Goal: Find contact information: Find contact information

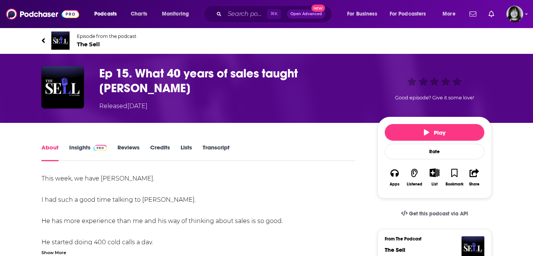
click at [77, 149] on link "Insights" at bounding box center [88, 152] width 38 height 17
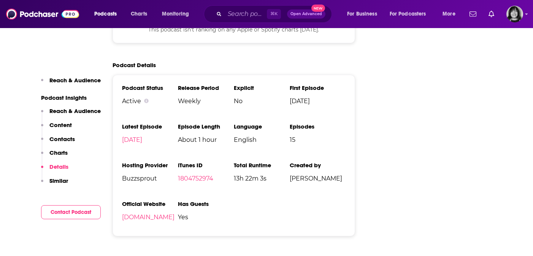
scroll to position [732, 0]
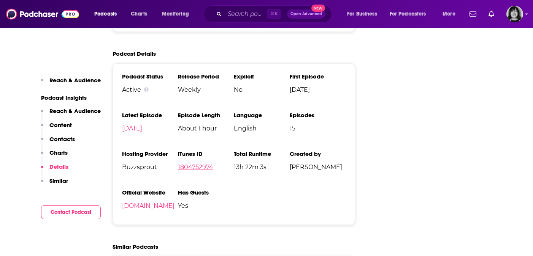
click at [202, 167] on link "1804752974" at bounding box center [195, 167] width 35 height 7
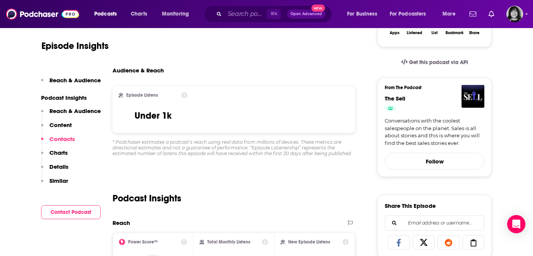
scroll to position [0, 0]
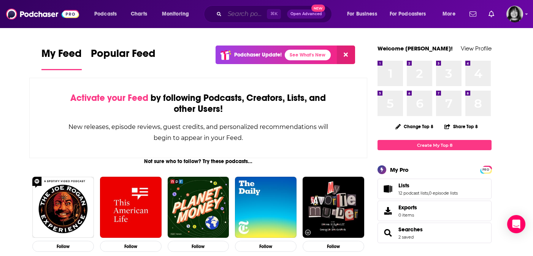
click at [248, 16] on input "Search podcasts, credits, & more..." at bounding box center [245, 14] width 42 height 12
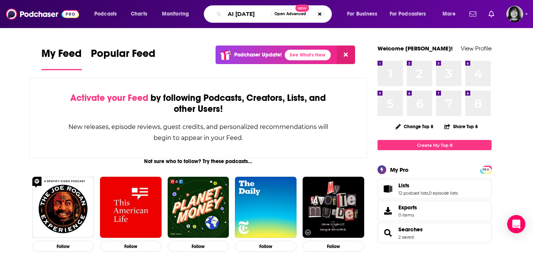
type input "AI Today"
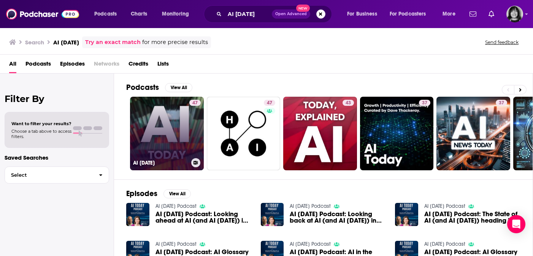
click at [169, 126] on link "47 AI Today" at bounding box center [167, 134] width 74 height 74
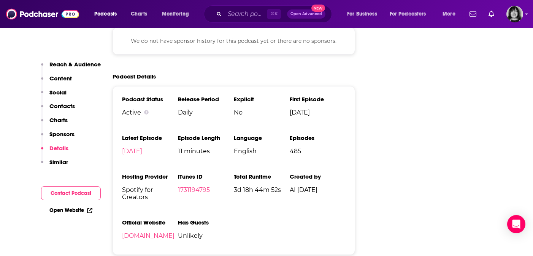
scroll to position [898, 0]
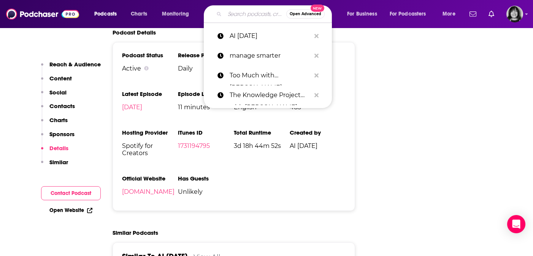
click at [234, 10] on input "Search podcasts, credits, & more..." at bounding box center [255, 14] width 62 height 12
paste input "AI Today Podcast"
type input "AI Today Podcast"
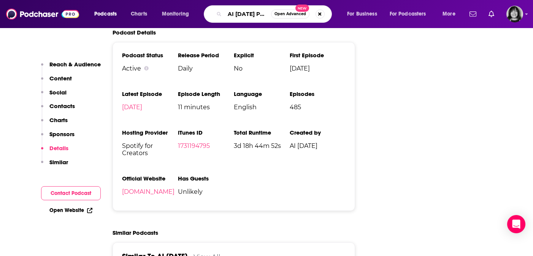
scroll to position [0, 8]
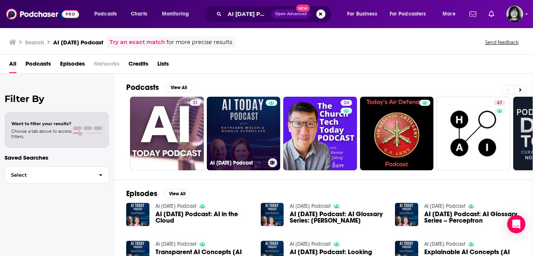
click at [252, 129] on link "AI Today Podcast" at bounding box center [244, 134] width 74 height 74
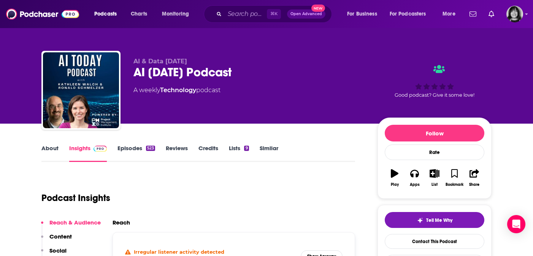
click at [51, 150] on link "About" at bounding box center [49, 153] width 17 height 17
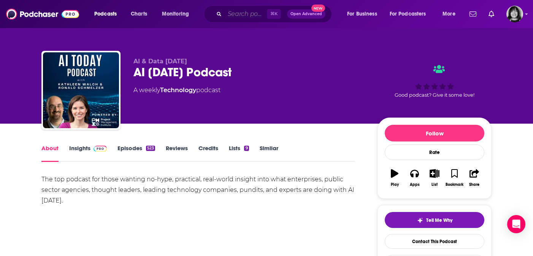
click at [239, 12] on input "Search podcasts, credits, & more..." at bounding box center [245, 14] width 42 height 12
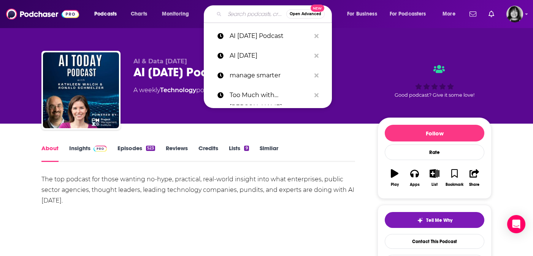
paste input "AI-Curious"
type input "AI-Curious"
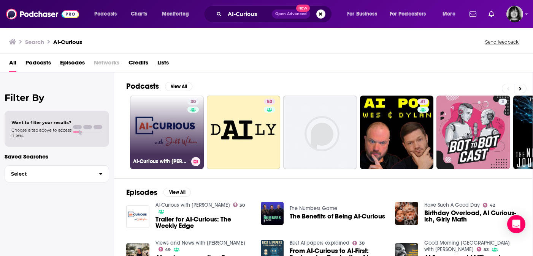
click at [164, 149] on link "30 AI-Curious with Jeff Wilser" at bounding box center [167, 133] width 74 height 74
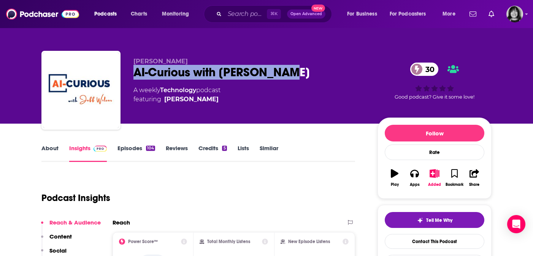
drag, startPoint x: 281, startPoint y: 77, endPoint x: 126, endPoint y: 74, distance: 154.6
click at [126, 74] on div "Jeff Wilser AI-Curious with Jeff Wilser 30 A weekly Technology podcast featurin…" at bounding box center [266, 92] width 450 height 82
copy h2 "AI-Curious with Jeff Wilser"
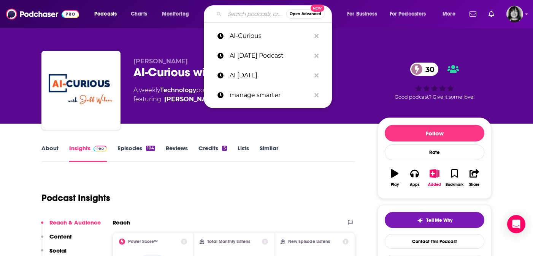
click at [228, 12] on input "Search podcasts, credits, & more..." at bounding box center [255, 14] width 62 height 12
paste input "AI-Curious with Jeff Wilser"
type input "AI-Curious with Jeff Wilser"
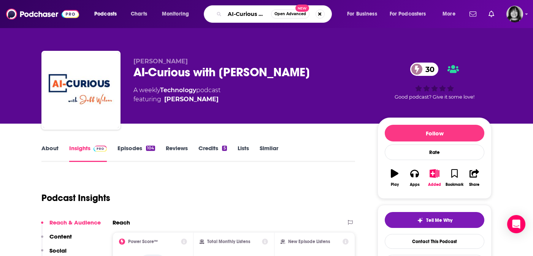
scroll to position [0, 35]
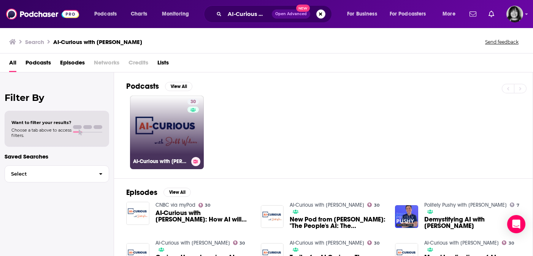
click at [160, 125] on link "30 AI-Curious with Jeff Wilser" at bounding box center [167, 133] width 74 height 74
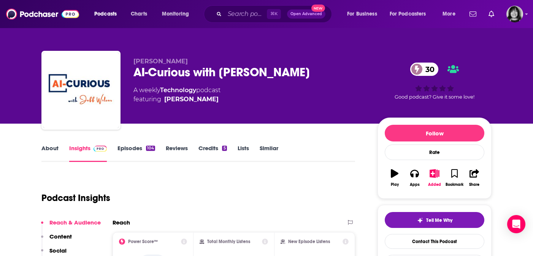
click at [46, 149] on link "About" at bounding box center [49, 153] width 17 height 17
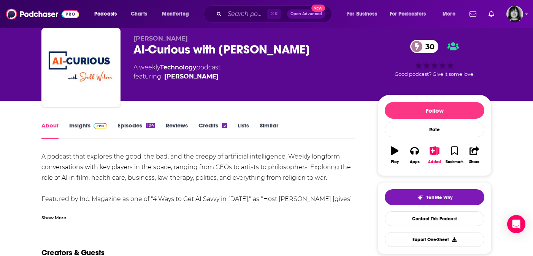
scroll to position [24, 0]
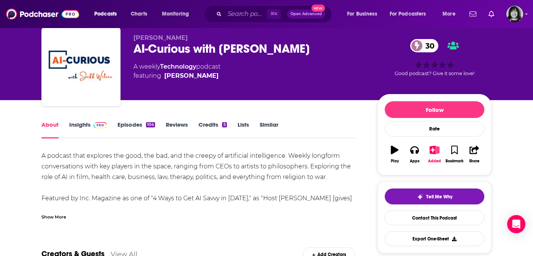
click at [91, 131] on link "Insights" at bounding box center [88, 129] width 38 height 17
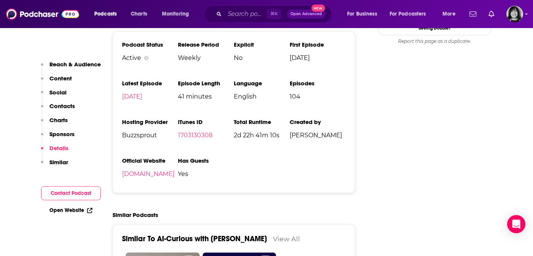
scroll to position [847, 0]
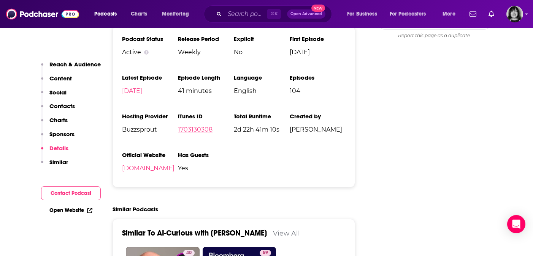
click at [190, 126] on link "1703130308" at bounding box center [195, 129] width 35 height 7
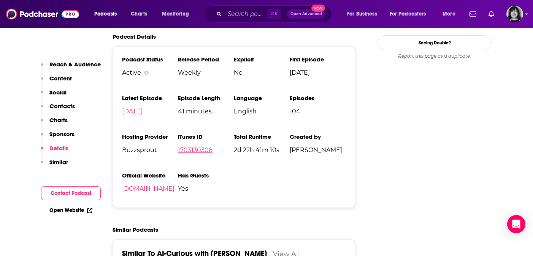
scroll to position [824, 0]
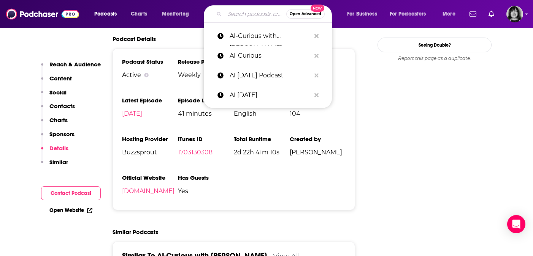
click at [234, 15] on input "Search podcasts, credits, & more..." at bounding box center [255, 14] width 62 height 12
paste input "Code Switch"
type input "Code Switch"
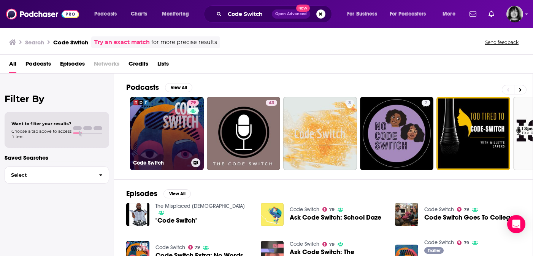
click at [169, 126] on link "79 Code Switch" at bounding box center [167, 134] width 74 height 74
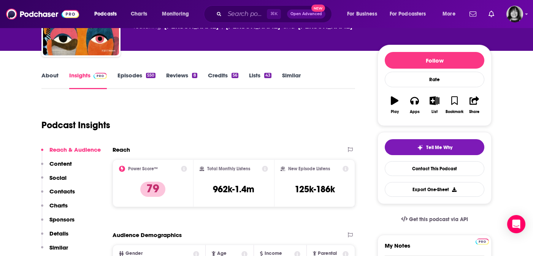
scroll to position [72, 0]
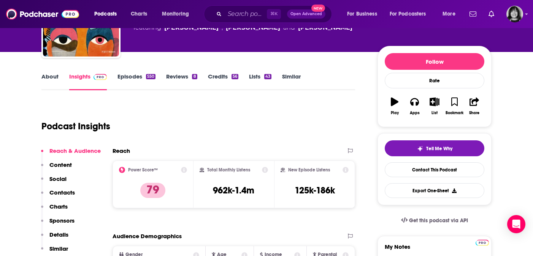
click at [55, 75] on link "About" at bounding box center [49, 81] width 17 height 17
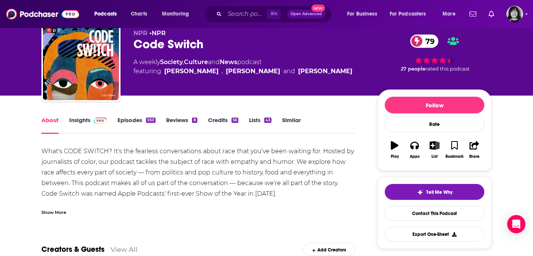
click at [58, 215] on div "Show More" at bounding box center [53, 212] width 25 height 7
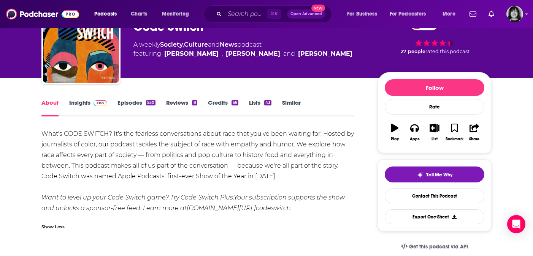
scroll to position [51, 0]
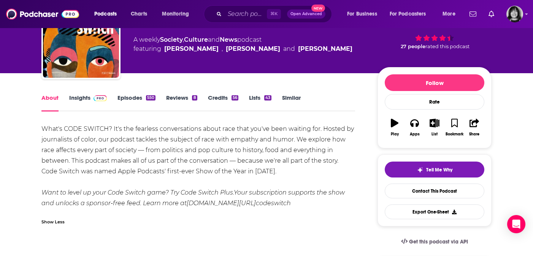
click at [86, 96] on link "Insights" at bounding box center [88, 102] width 38 height 17
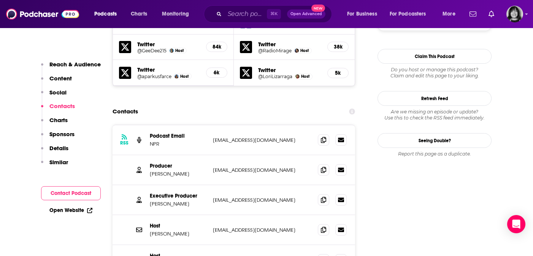
scroll to position [749, 0]
drag, startPoint x: 266, startPoint y: 119, endPoint x: 148, endPoint y: 122, distance: 117.8
click at [148, 155] on div "Producer Kumari Devarajan kdevarajan@npr.org kdevarajan@npr.org" at bounding box center [233, 170] width 242 height 30
copy div "Kumari Devarajan kdevarajan@npr.org"
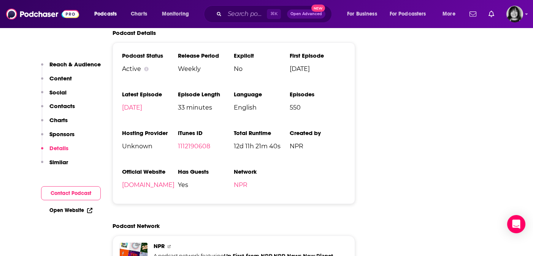
scroll to position [1512, 0]
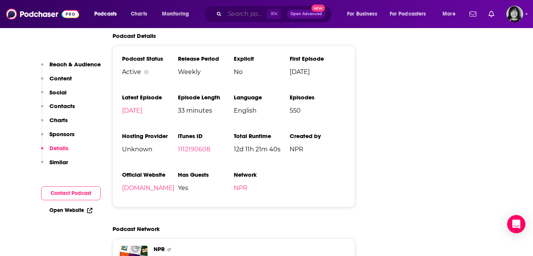
click at [247, 14] on input "Search podcasts, credits, & more..." at bounding box center [245, 14] width 42 height 12
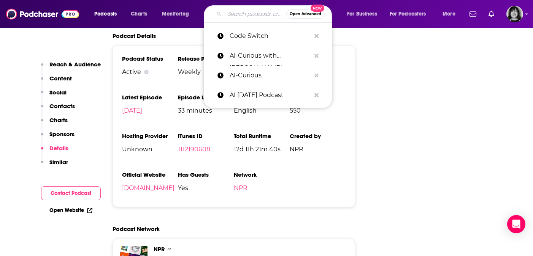
paste input "Conversations with Joan"
type input "Conversations with Joan"
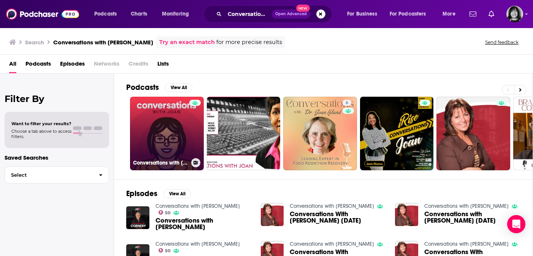
click at [183, 126] on link "Conversations with Joan" at bounding box center [167, 134] width 74 height 74
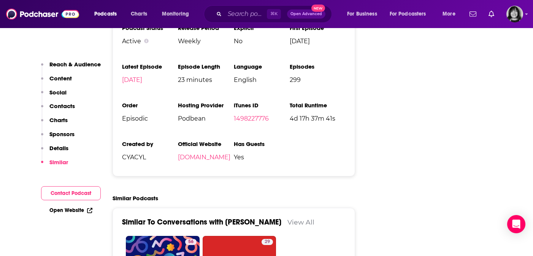
scroll to position [997, 0]
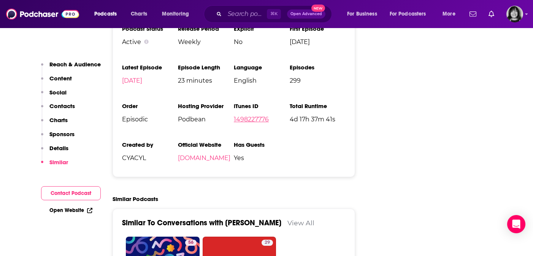
click at [257, 116] on link "1498227776" at bounding box center [251, 119] width 35 height 7
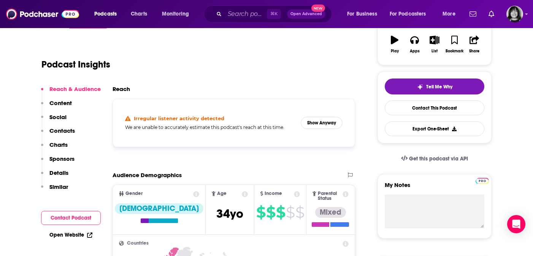
scroll to position [0, 0]
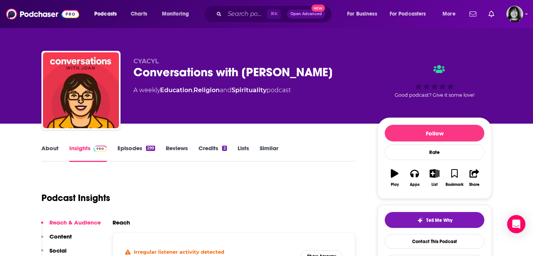
click at [46, 149] on link "About" at bounding box center [49, 153] width 17 height 17
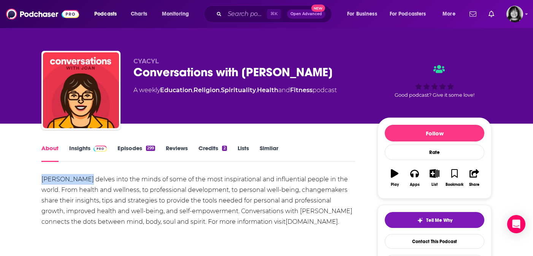
drag, startPoint x: 87, startPoint y: 180, endPoint x: 41, endPoint y: 181, distance: 46.0
copy div "Joan Herrmann"
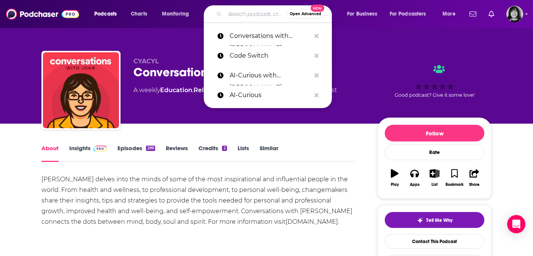
click at [234, 17] on input "Search podcasts, credits, & more..." at bounding box center [255, 14] width 62 height 12
paste input "Conversations With Women Changing the Face of Business"
type input "Conversations With Women Changing the Face of Business"
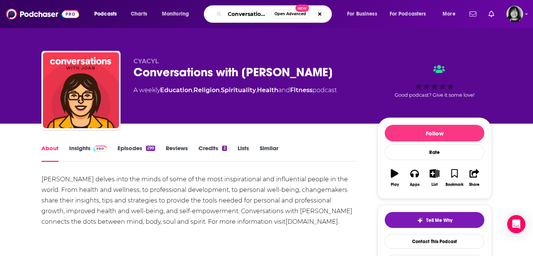
scroll to position [0, 126]
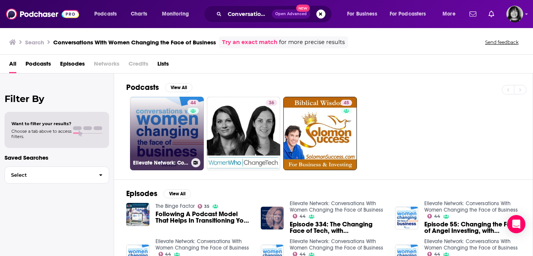
click at [189, 140] on div "44" at bounding box center [193, 129] width 13 height 58
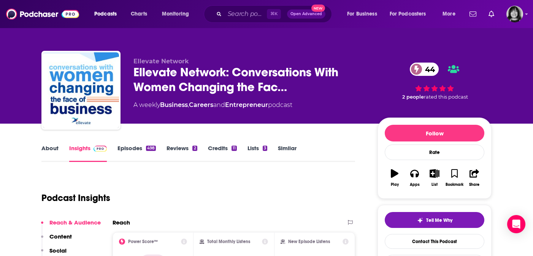
click at [53, 149] on link "About" at bounding box center [49, 153] width 17 height 17
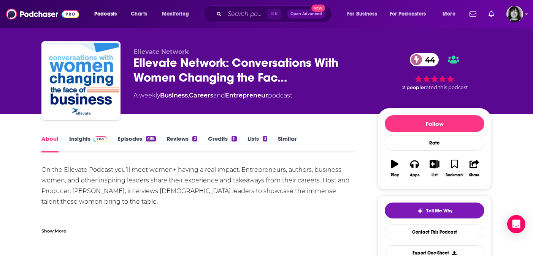
scroll to position [12, 0]
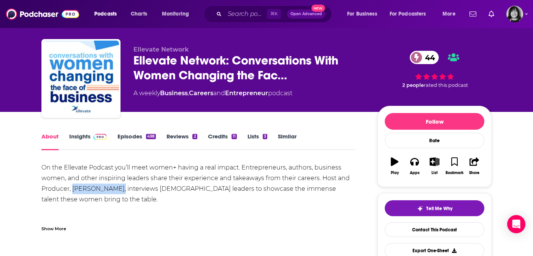
drag, startPoint x: 121, startPoint y: 191, endPoint x: 73, endPoint y: 191, distance: 48.6
copy div "Tammy Williams"
click at [79, 139] on link "Insights" at bounding box center [88, 141] width 38 height 17
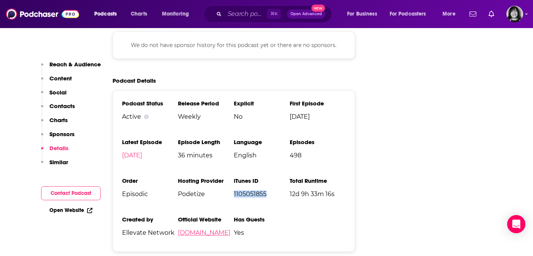
scroll to position [1011, 0]
